Goal: Transaction & Acquisition: Purchase product/service

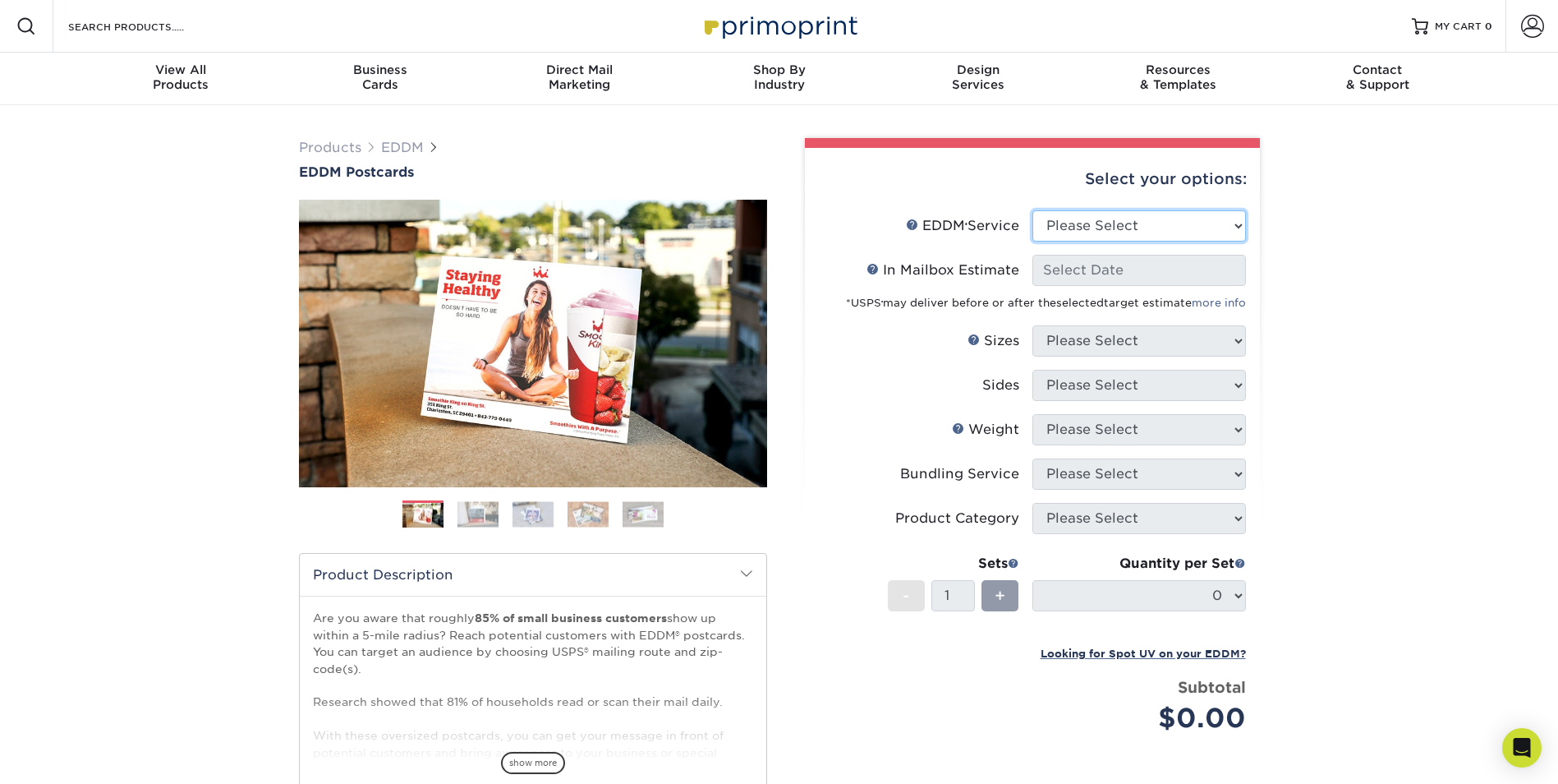
click at [1193, 226] on select "Please Select Full Service Print Only" at bounding box center [1139, 226] width 214 height 31
click at [1135, 223] on select "Please Select Full Service Print Only" at bounding box center [1139, 226] width 214 height 31
select select "full_service"
click at [1033, 210] on select "Please Select Full Service Print Only" at bounding box center [1139, 226] width 214 height 31
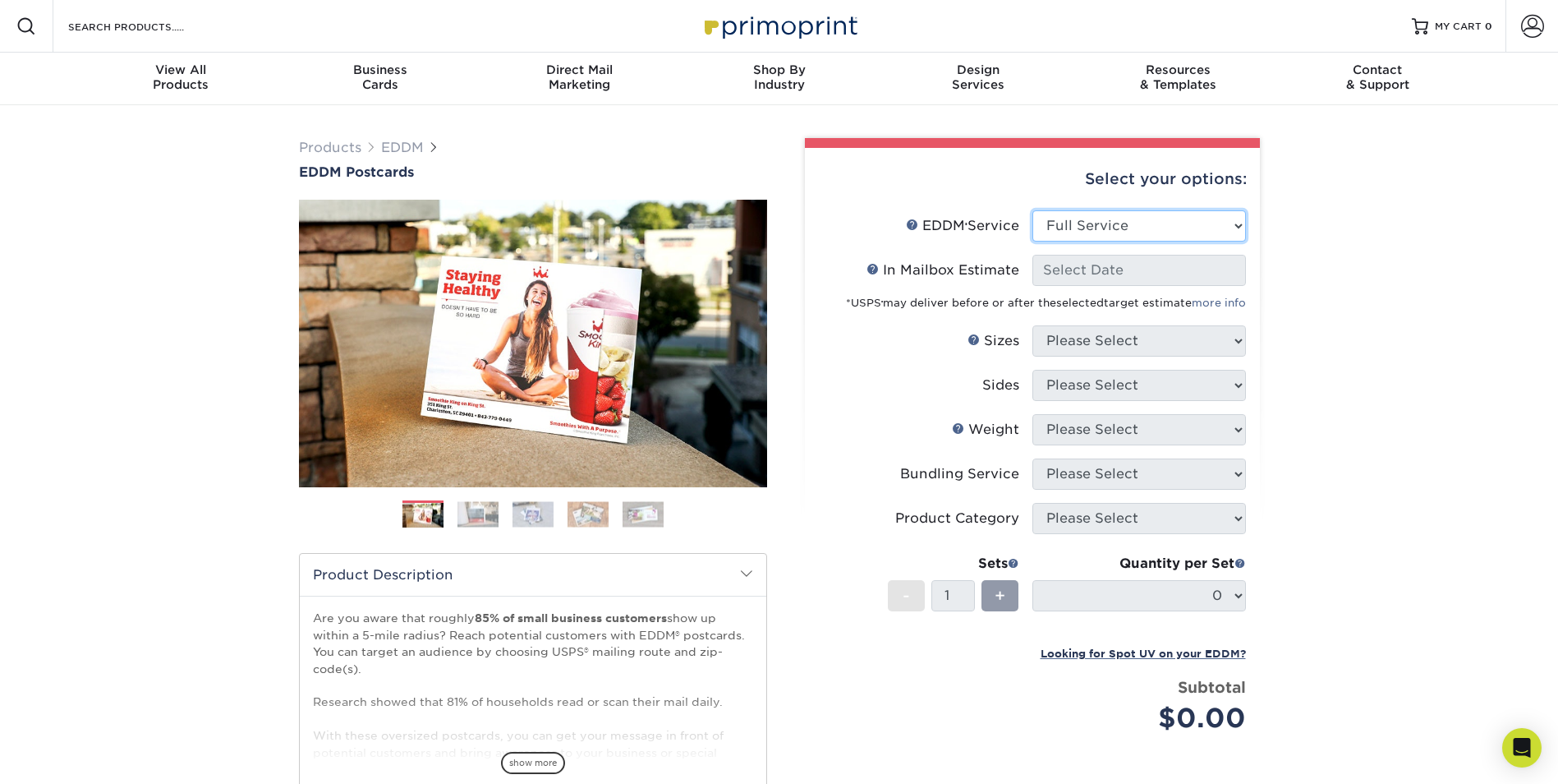
select select "-1"
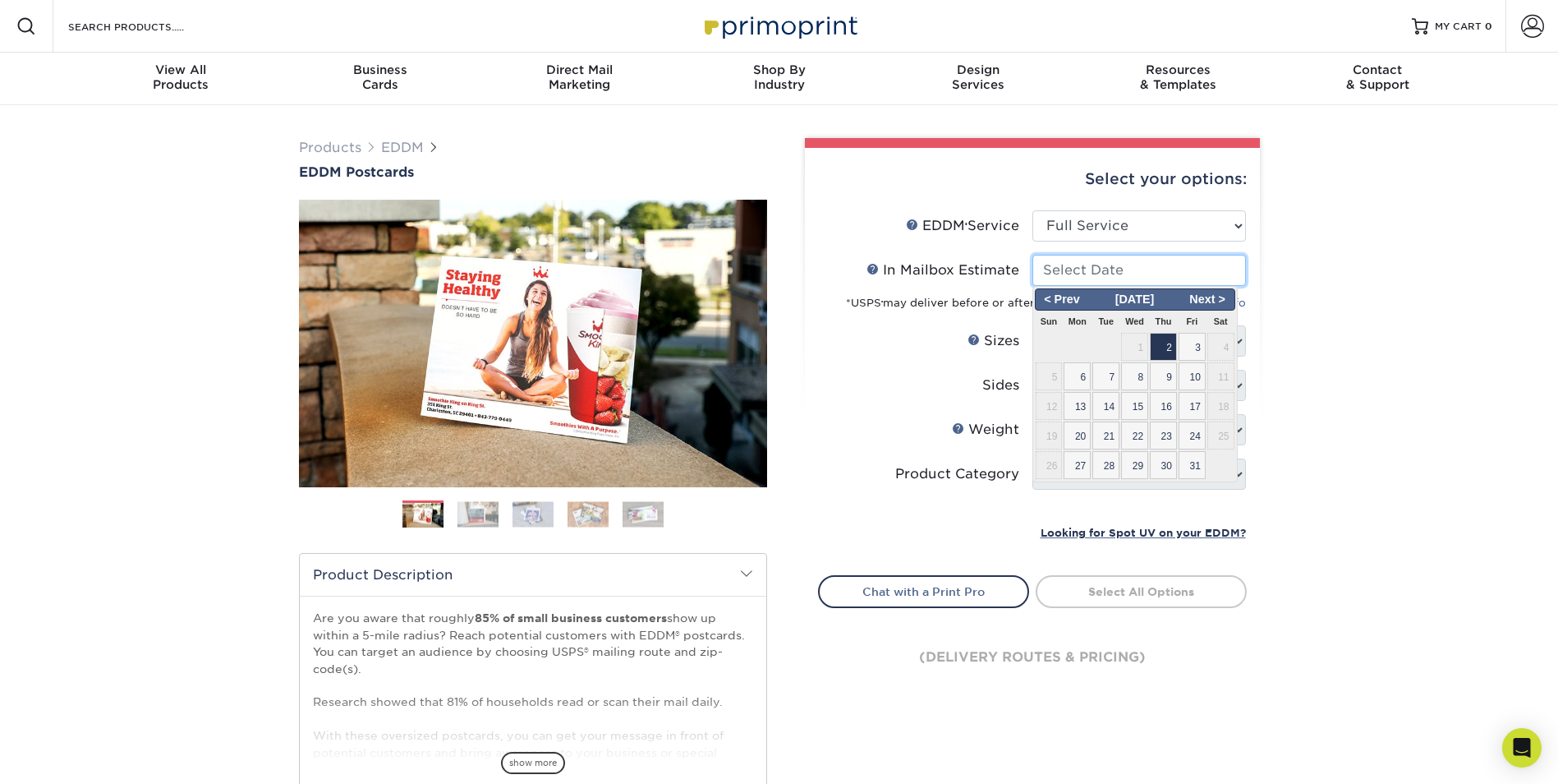
click at [1116, 276] on input "In Mailbox Estimate Help In Mailbox Estimate" at bounding box center [1139, 271] width 214 height 31
click at [1171, 474] on span "30" at bounding box center [1164, 465] width 28 height 28
type input "[DATE]"
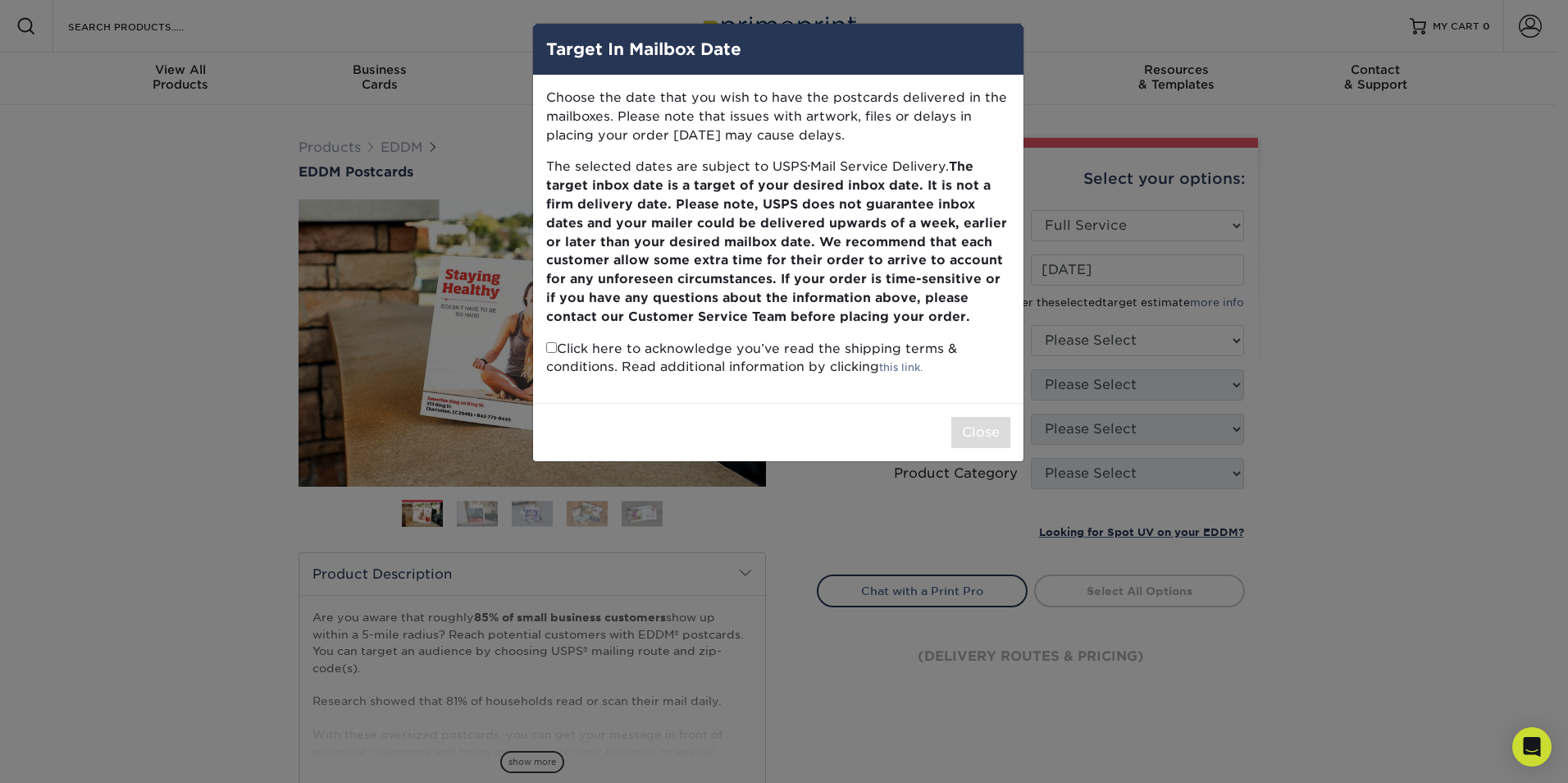
click at [548, 347] on input "checkbox" at bounding box center [552, 348] width 11 height 11
click at [548, 346] on input "checkbox" at bounding box center [552, 348] width 11 height 11
drag, startPoint x: 548, startPoint y: 346, endPoint x: 597, endPoint y: 368, distance: 53.7
click at [548, 346] on input "checkbox" at bounding box center [552, 348] width 11 height 11
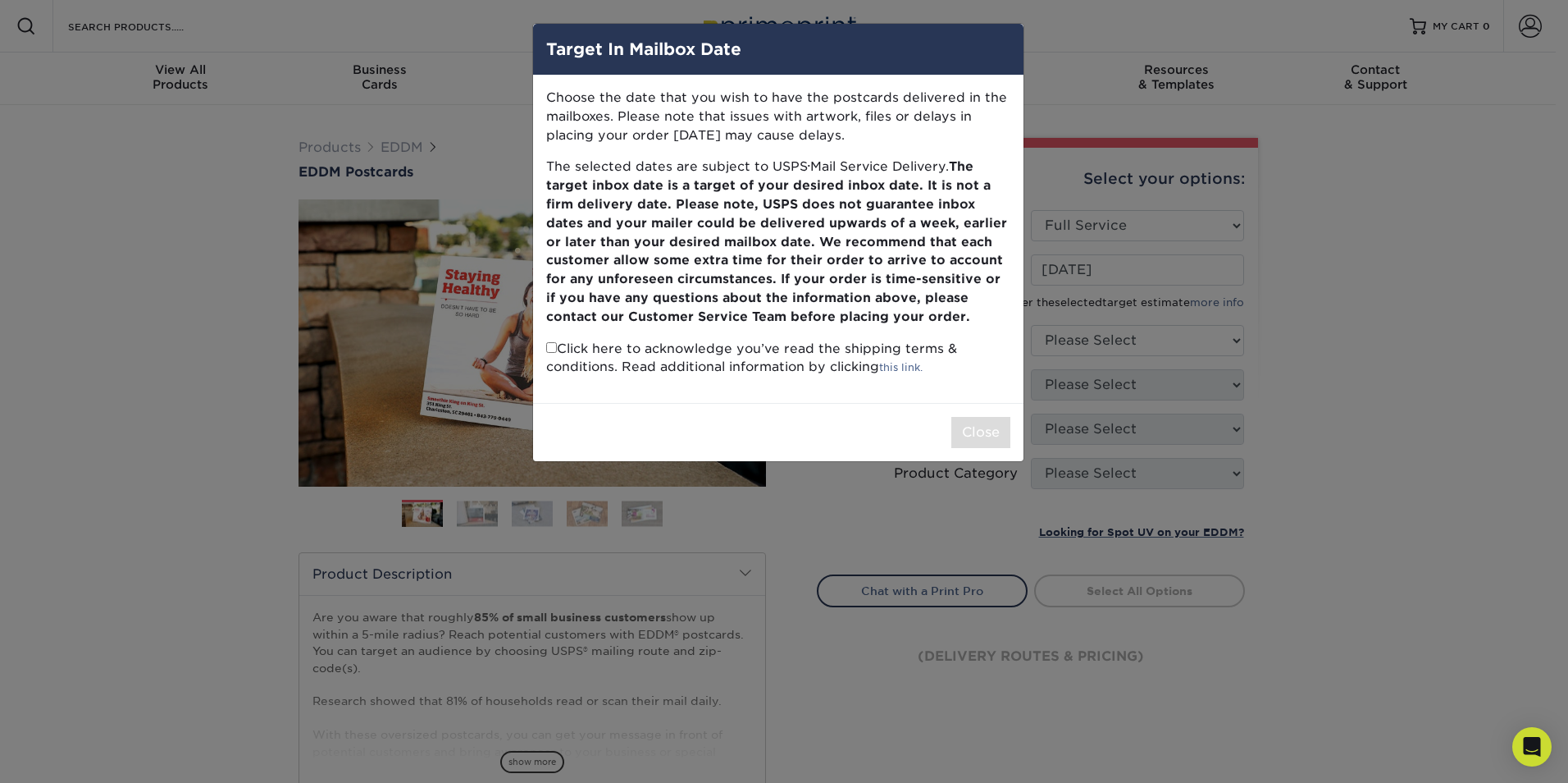
click at [554, 350] on input "checkbox" at bounding box center [552, 348] width 11 height 11
checkbox input "true"
click at [983, 430] on button "Close" at bounding box center [980, 432] width 59 height 31
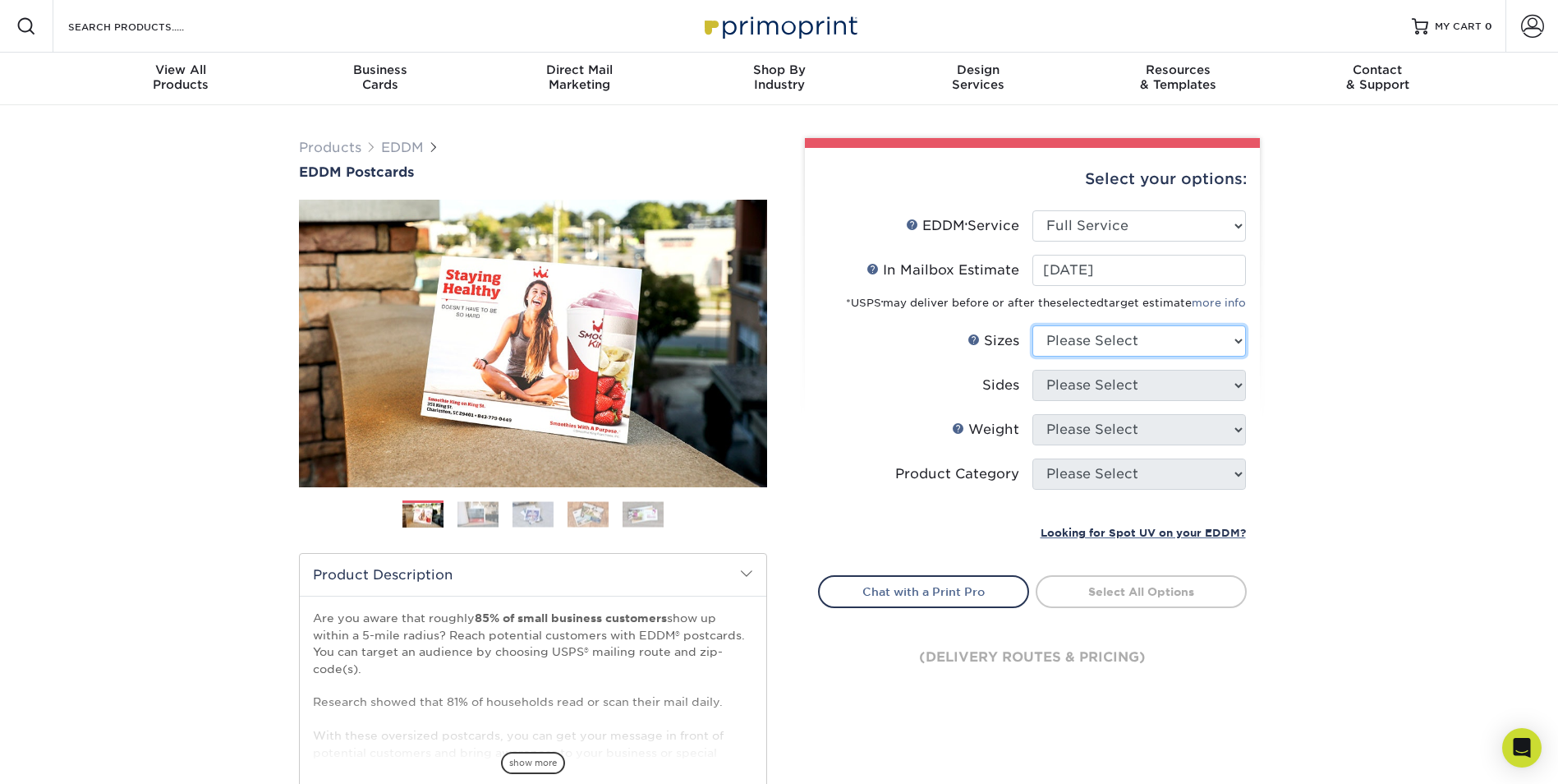
click at [1112, 348] on select "Please Select 4.5" x 12" 6" x 12" 6.5" x 8" 6.5" x 9" 6.5" x 12" 7" x 8.5" 8" x…" at bounding box center [1139, 341] width 214 height 31
click at [1108, 348] on select "Please Select 4.5" x 12" 6" x 12" 6.5" x 8" 6.5" x 9" 6.5" x 12" 7" x 8.5" 8" x…" at bounding box center [1139, 341] width 214 height 31
select select "6.50x8.00"
click at [1033, 326] on select "Please Select 4.5" x 12" 6" x 12" 6.5" x 8" 6.5" x 9" 6.5" x 12" 7" x 8.5" 8" x…" at bounding box center [1139, 341] width 214 height 31
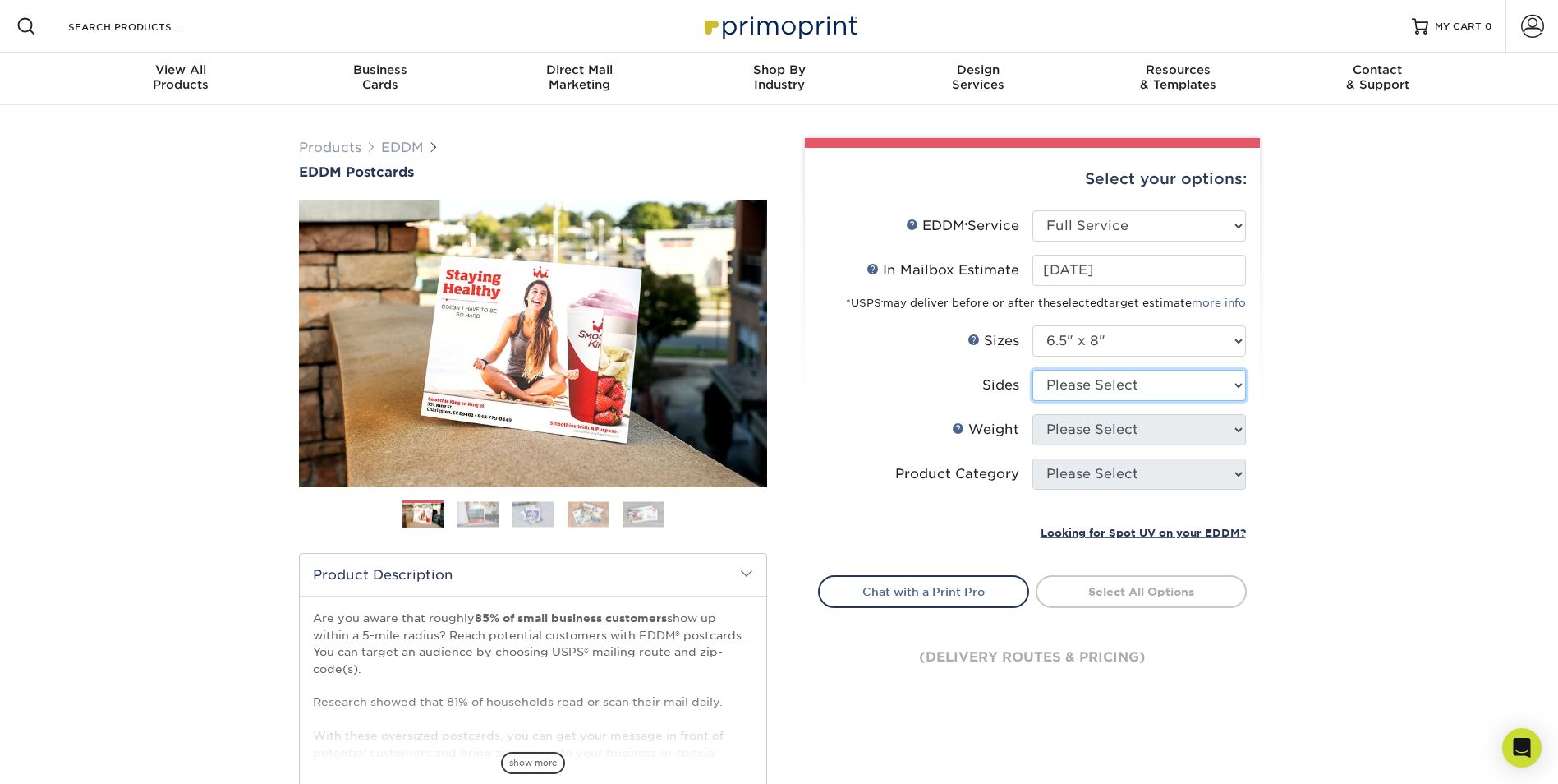
click at [1103, 381] on select "Please Select Print Both Sides Print Front Only" at bounding box center [1139, 385] width 214 height 31
select select "13abbda7-1d64-4f25-8bb2-c179b224825d"
click at [1033, 370] on select "Please Select Print Both Sides Print Front Only" at bounding box center [1139, 385] width 214 height 31
click at [1100, 437] on select "Please Select 16PT 14PT" at bounding box center [1139, 429] width 214 height 31
select select "16PT"
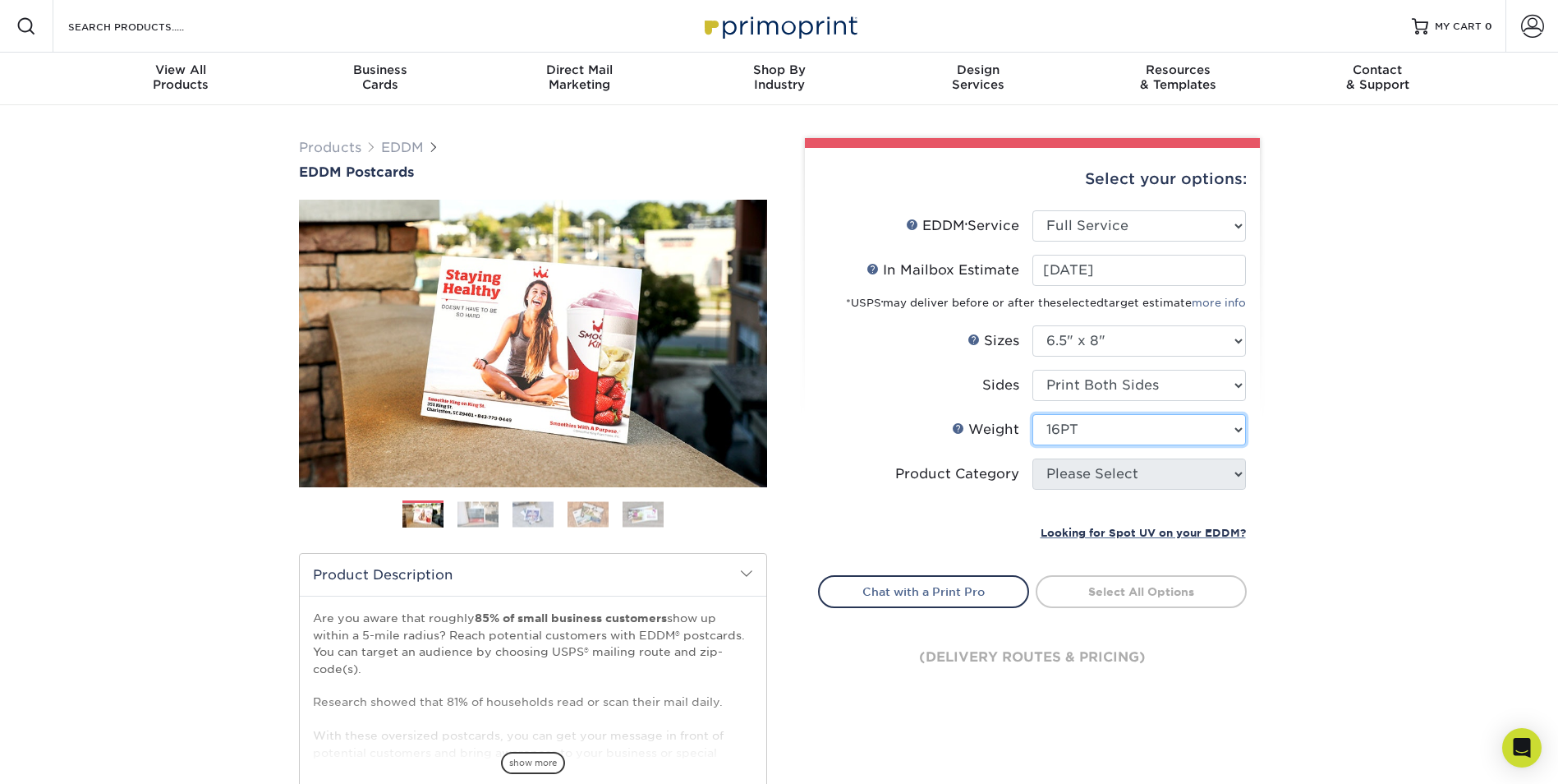
click at [1033, 414] on select "Please Select 16PT 14PT" at bounding box center [1139, 429] width 214 height 31
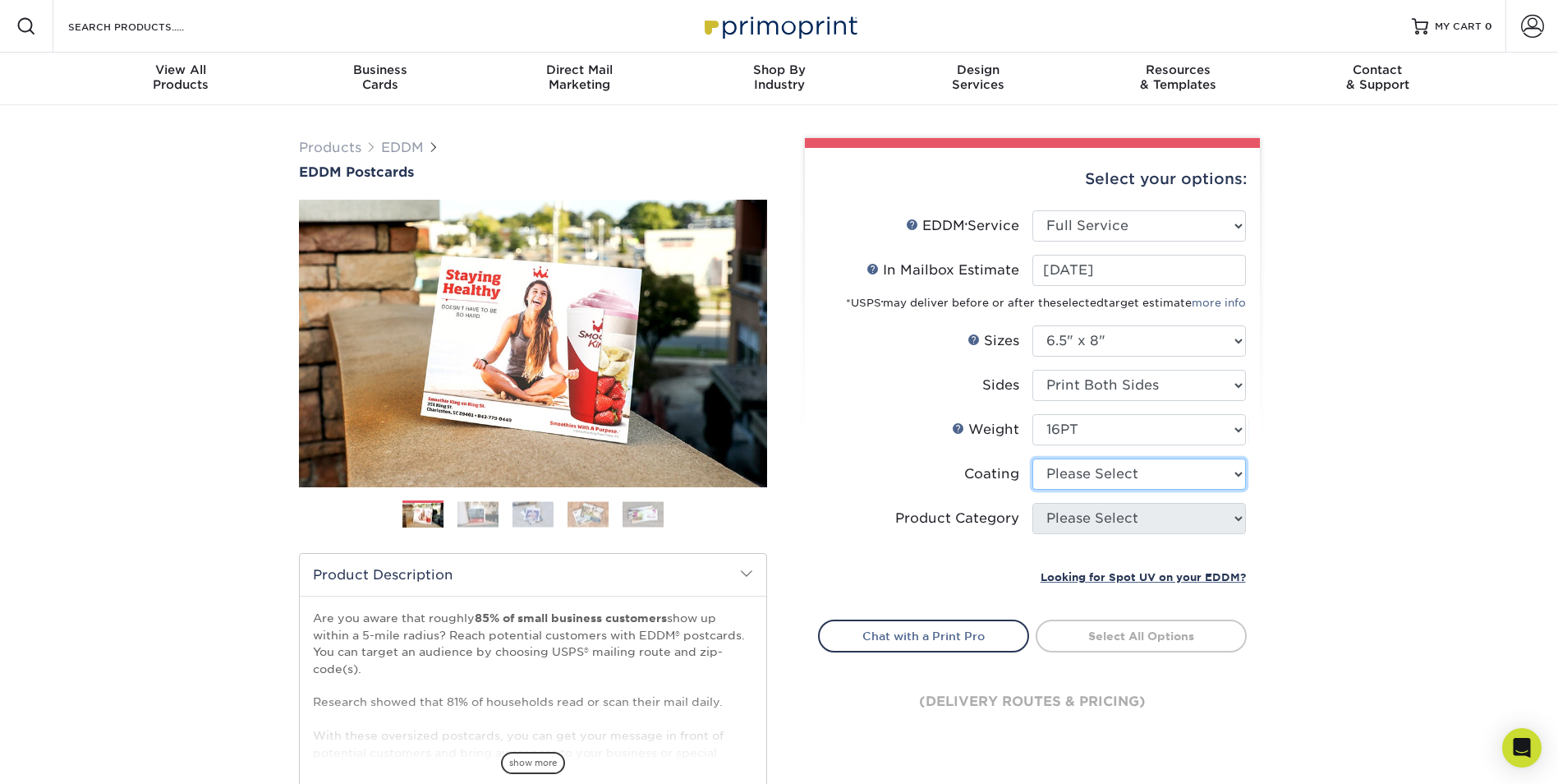
click at [1104, 477] on select at bounding box center [1139, 474] width 214 height 31
select select "1e8116af-acfc-44b1-83dc-8181aa338834"
click at [1033, 458] on select at bounding box center [1139, 474] width 214 height 31
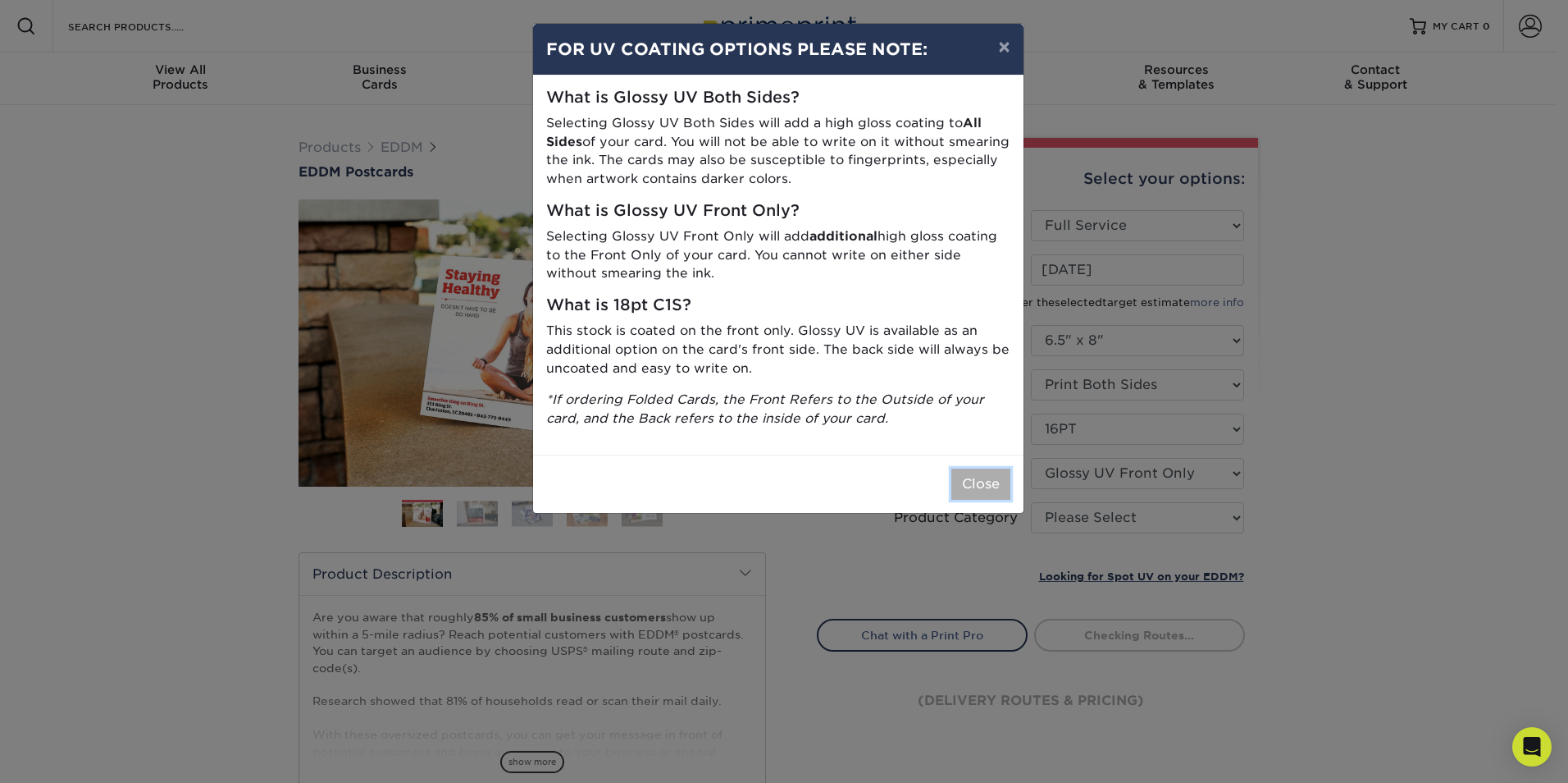
click at [1000, 492] on button "Close" at bounding box center [980, 484] width 59 height 31
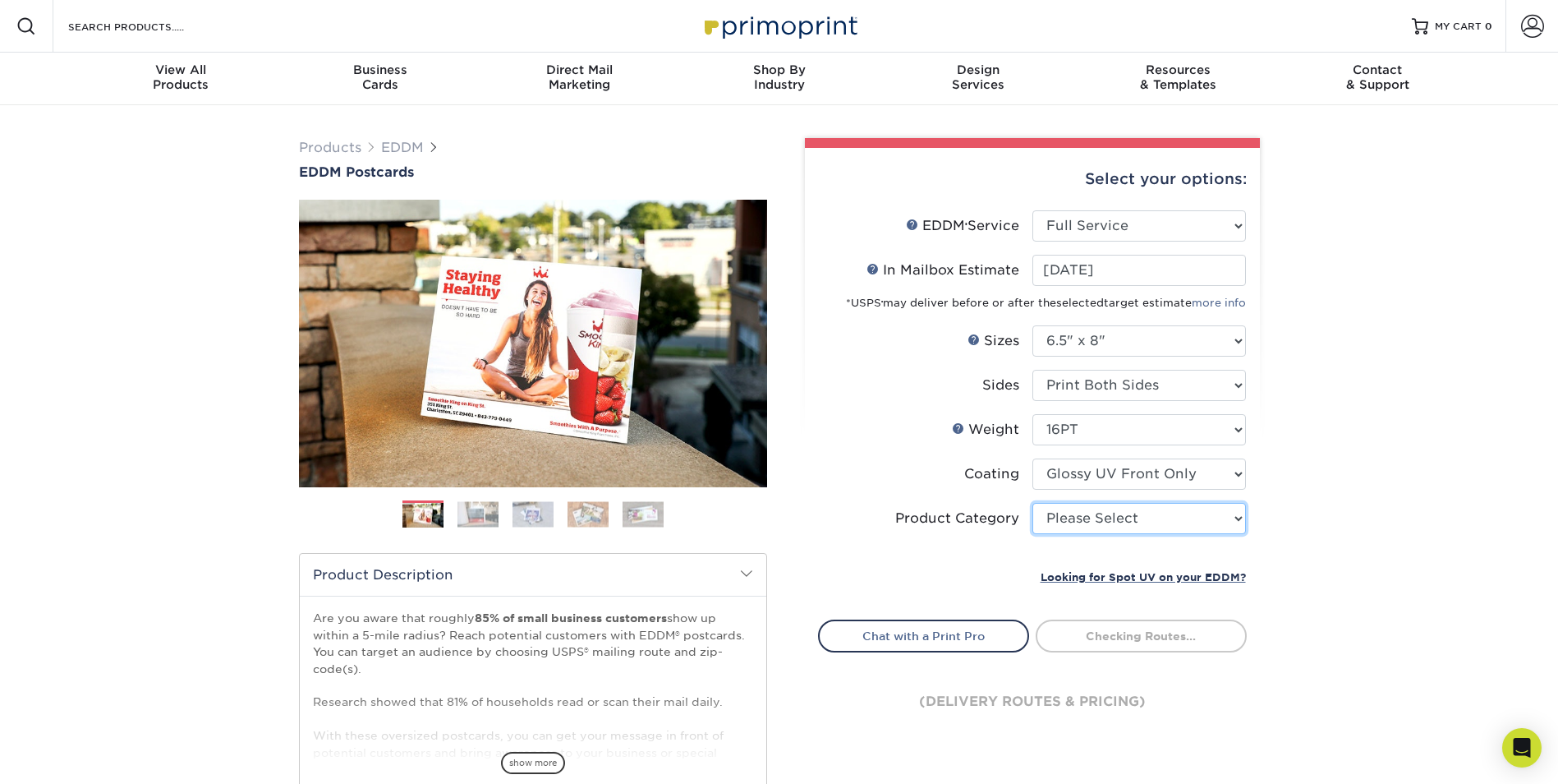
click at [1105, 519] on select "Please Select Postcards" at bounding box center [1139, 518] width 214 height 31
click at [1099, 519] on select "Please Select Postcards" at bounding box center [1139, 518] width 214 height 31
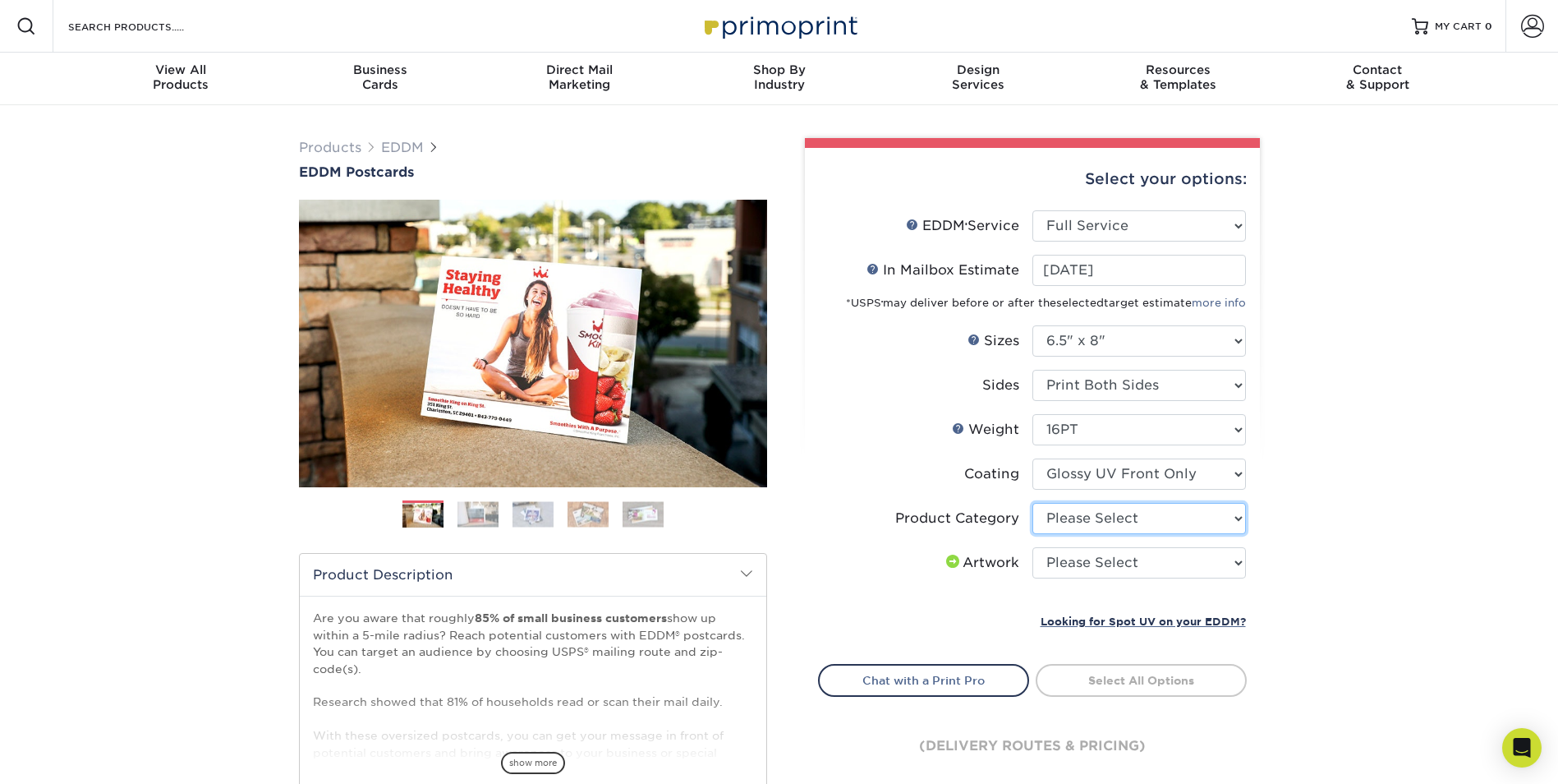
select select "9b7272e0-d6c8-4c3c-8e97-d3a1bcdab858"
click at [1033, 502] on select "Please Select Postcards" at bounding box center [1139, 518] width 214 height 31
click at [1103, 568] on select "Please Select I will upload files I need a design - $150" at bounding box center [1139, 563] width 214 height 31
select select "upload"
click at [1033, 547] on select "Please Select I will upload files I need a design - $150" at bounding box center [1139, 563] width 214 height 31
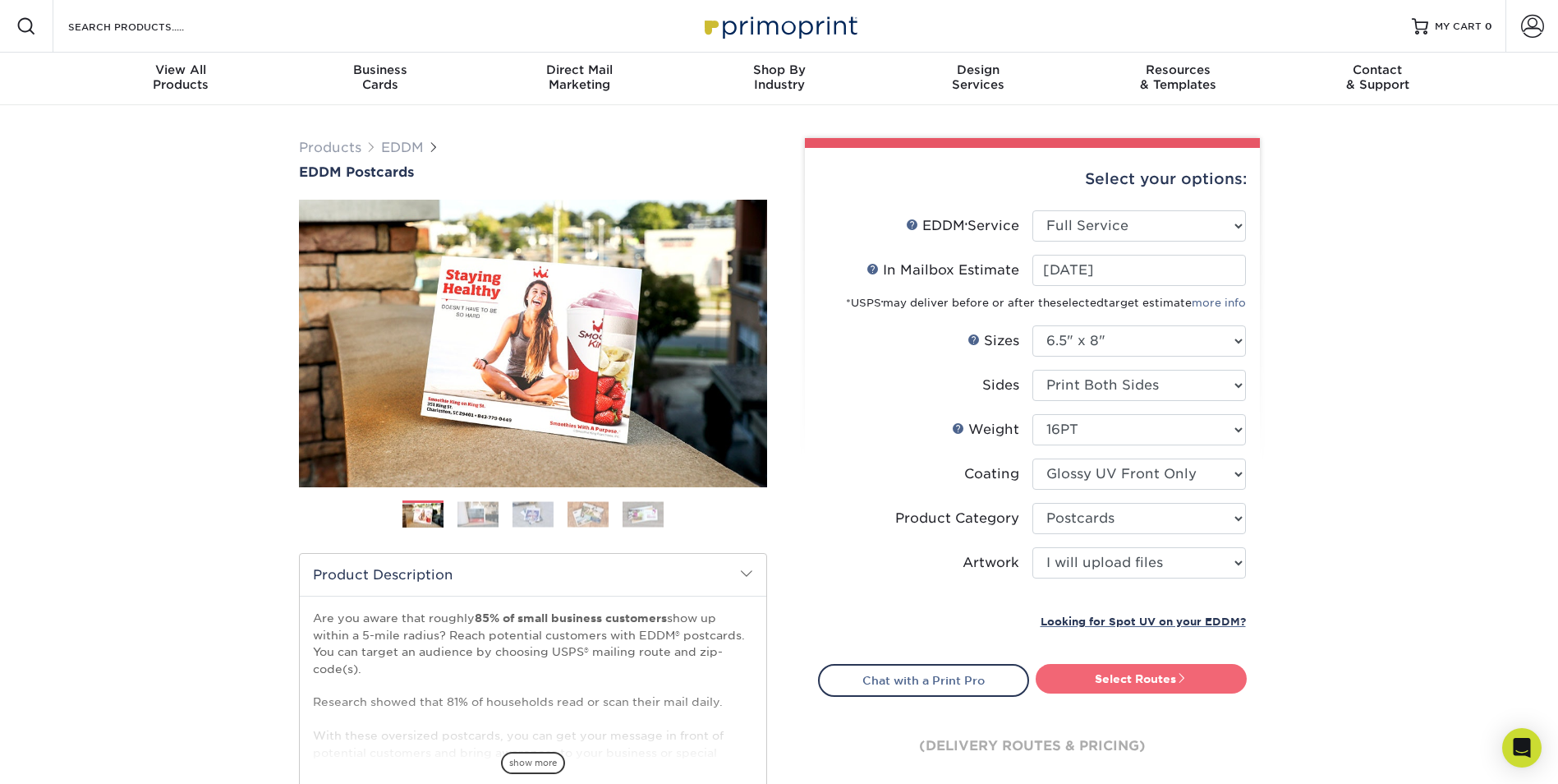
click at [1133, 682] on link "Select Routes" at bounding box center [1142, 679] width 211 height 29
click at [0, 0] on div at bounding box center [0, 0] width 0 height 0
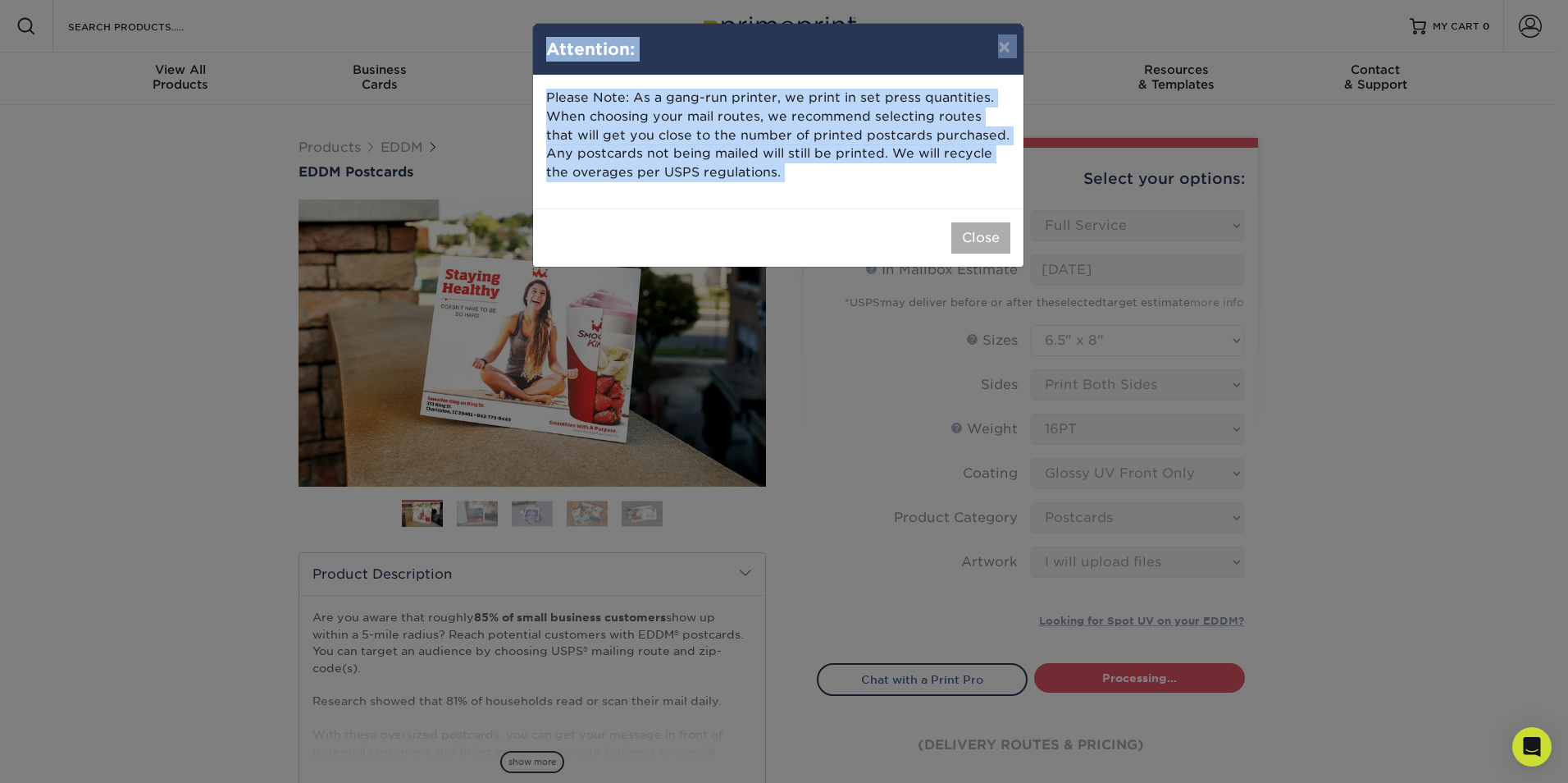
click at [970, 242] on button "Close" at bounding box center [980, 238] width 59 height 31
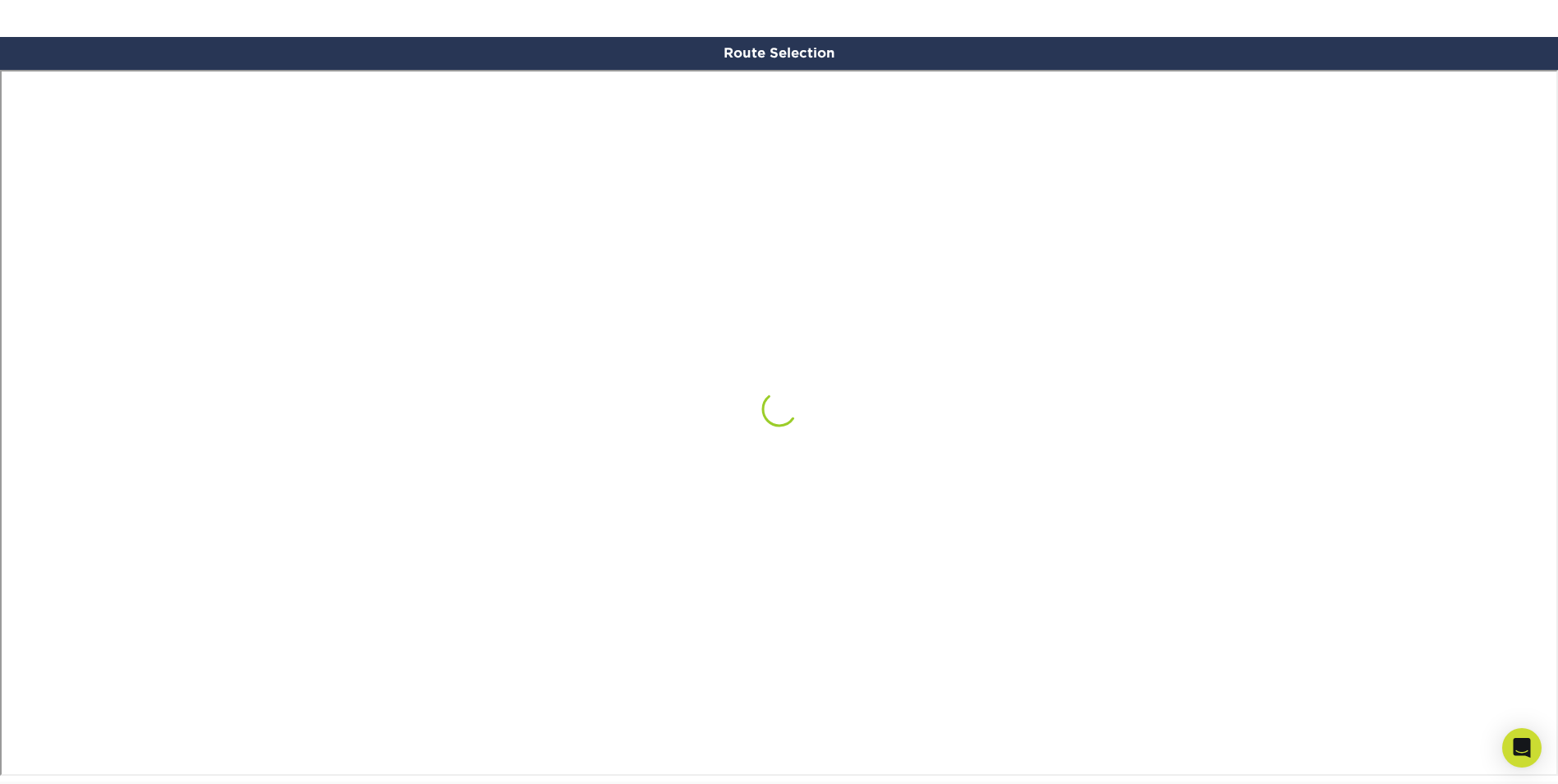
scroll to position [958, 0]
